Goal: Information Seeking & Learning: Learn about a topic

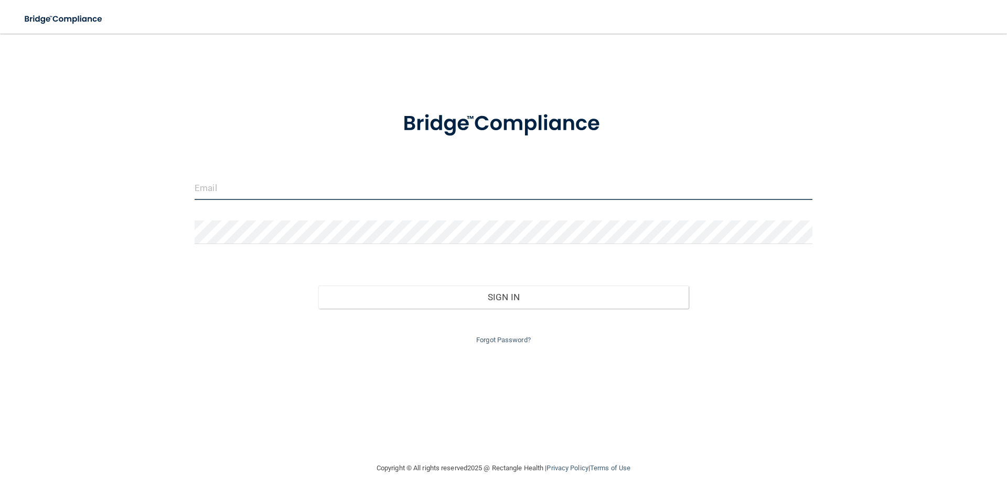
click at [232, 194] on input "email" at bounding box center [504, 188] width 618 height 24
type input "[EMAIL_ADDRESS][DOMAIN_NAME]"
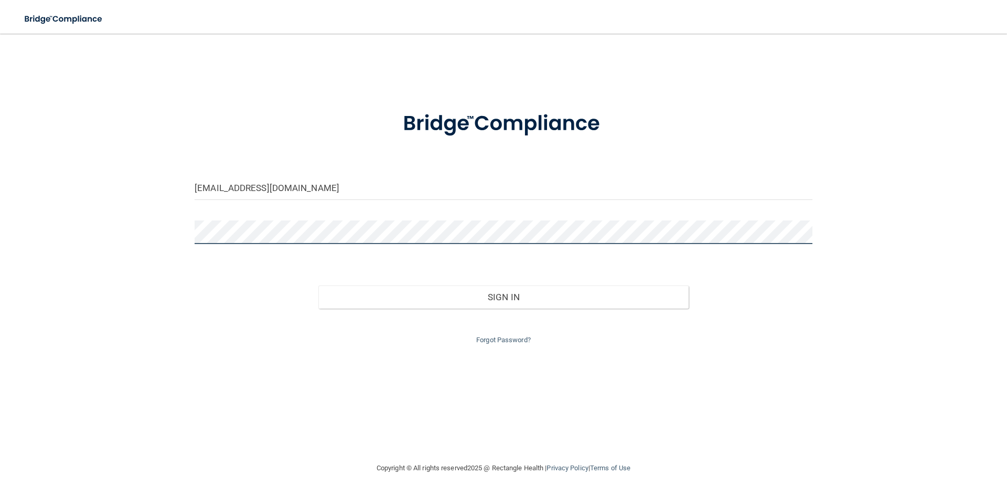
click at [318, 285] on button "Sign In" at bounding box center [503, 296] width 371 height 23
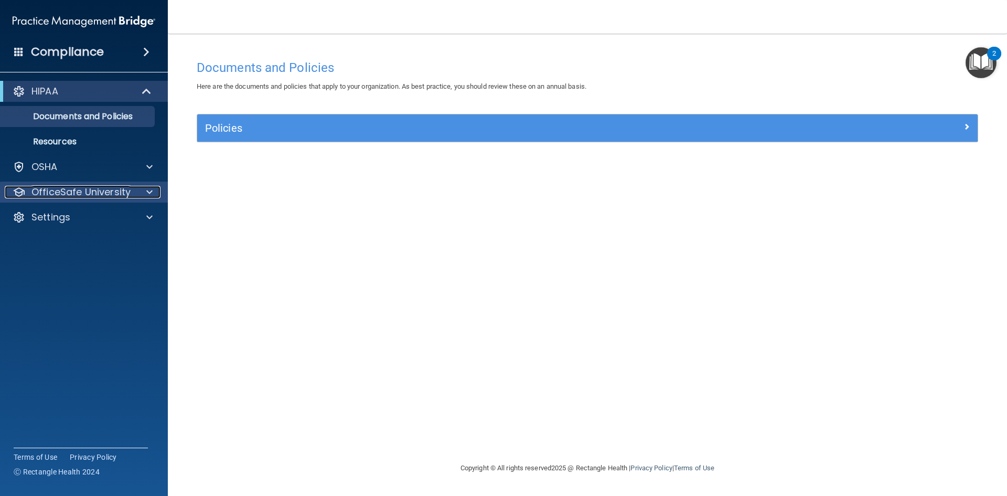
click at [150, 192] on span at bounding box center [149, 192] width 6 height 13
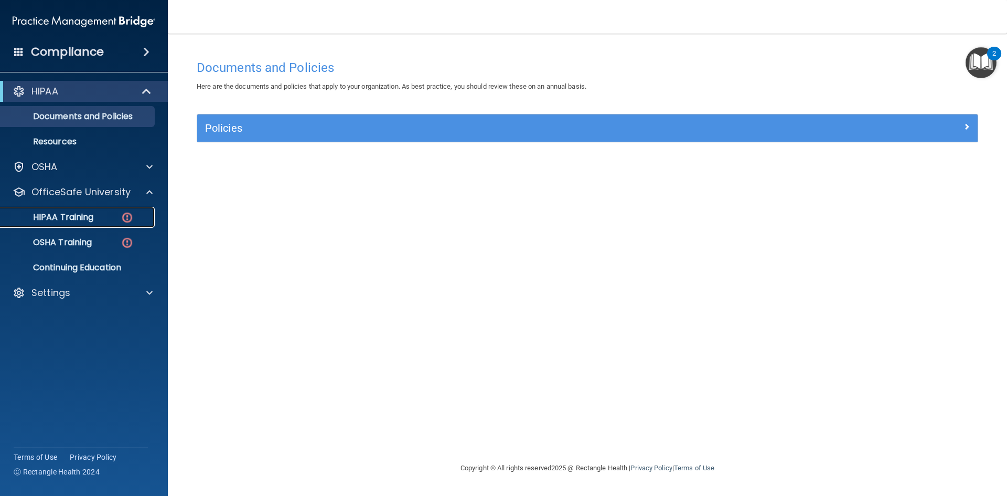
click at [63, 214] on p "HIPAA Training" at bounding box center [50, 217] width 87 height 10
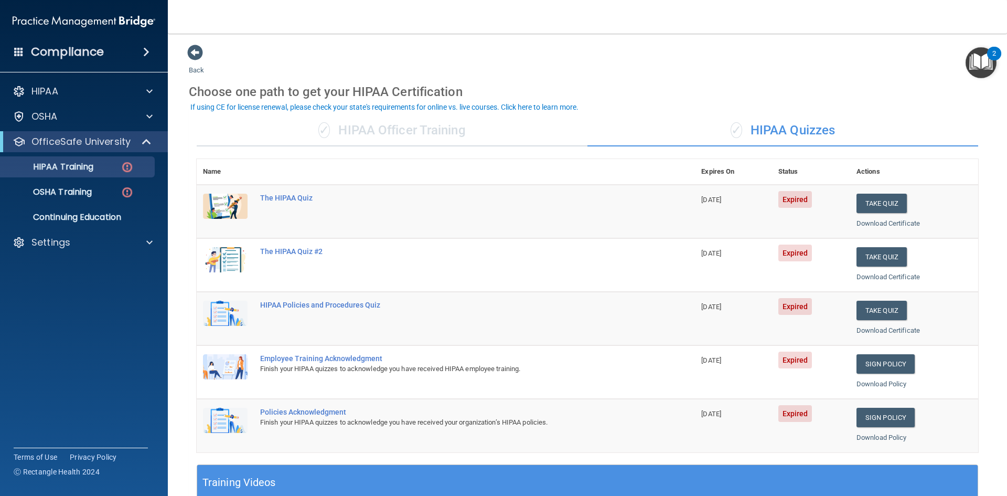
click at [409, 126] on div "✓ HIPAA Officer Training" at bounding box center [392, 130] width 391 height 31
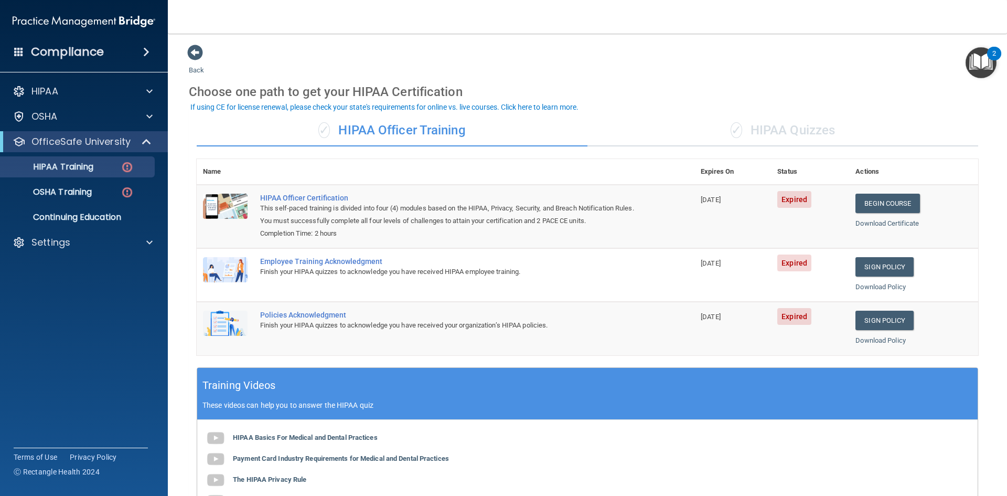
click at [678, 128] on div "✓ HIPAA Quizzes" at bounding box center [783, 130] width 391 height 31
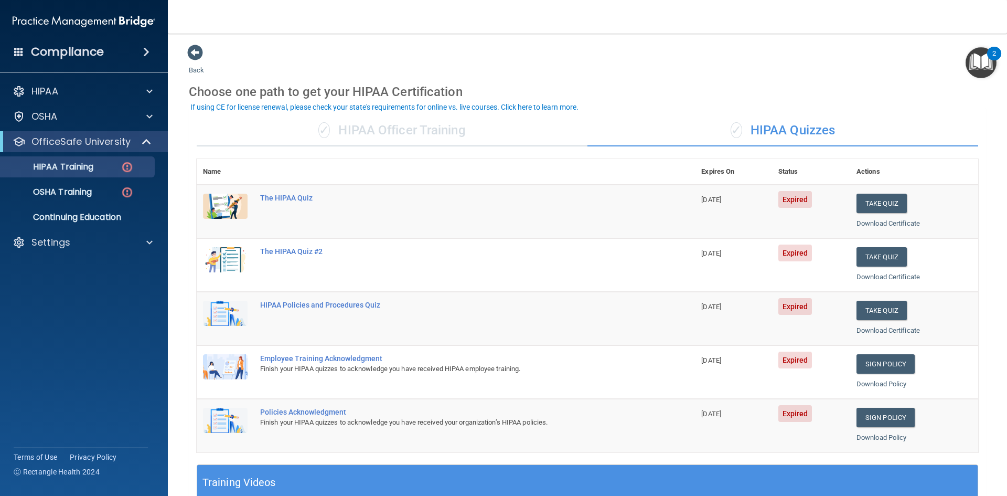
scroll to position [52, 0]
